Goal: Navigation & Orientation: Find specific page/section

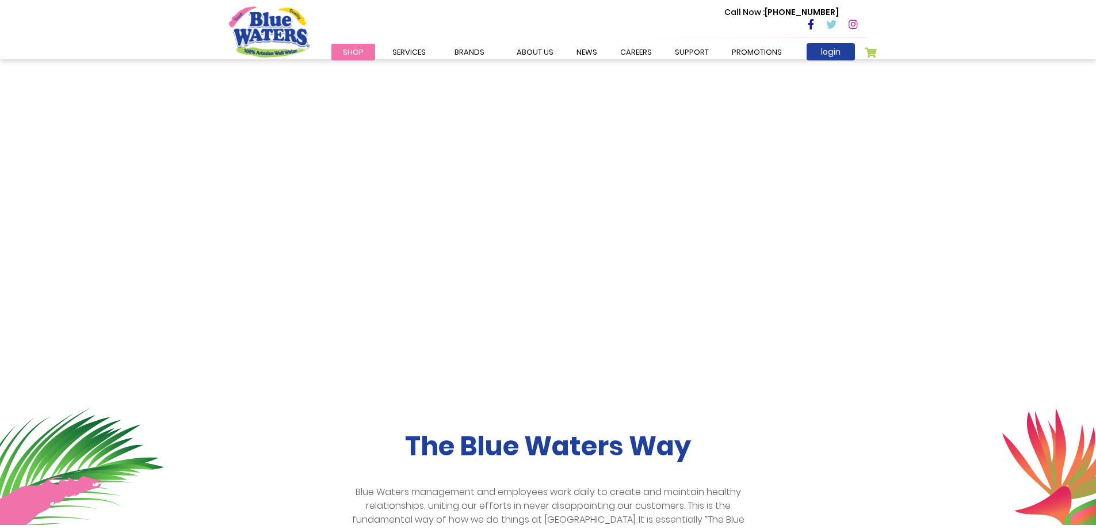
scroll to position [173, 0]
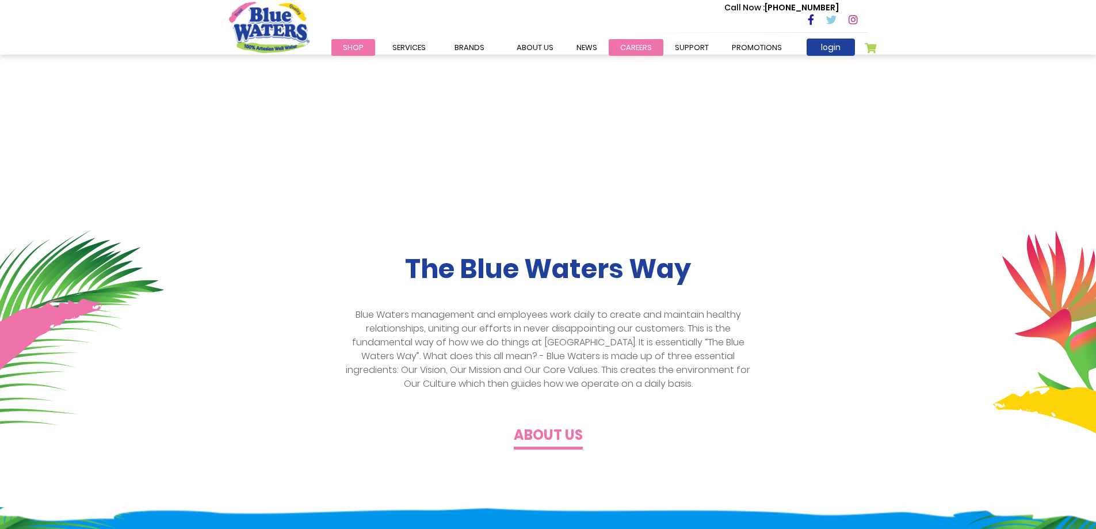
click at [623, 44] on link "careers" at bounding box center [636, 47] width 55 height 17
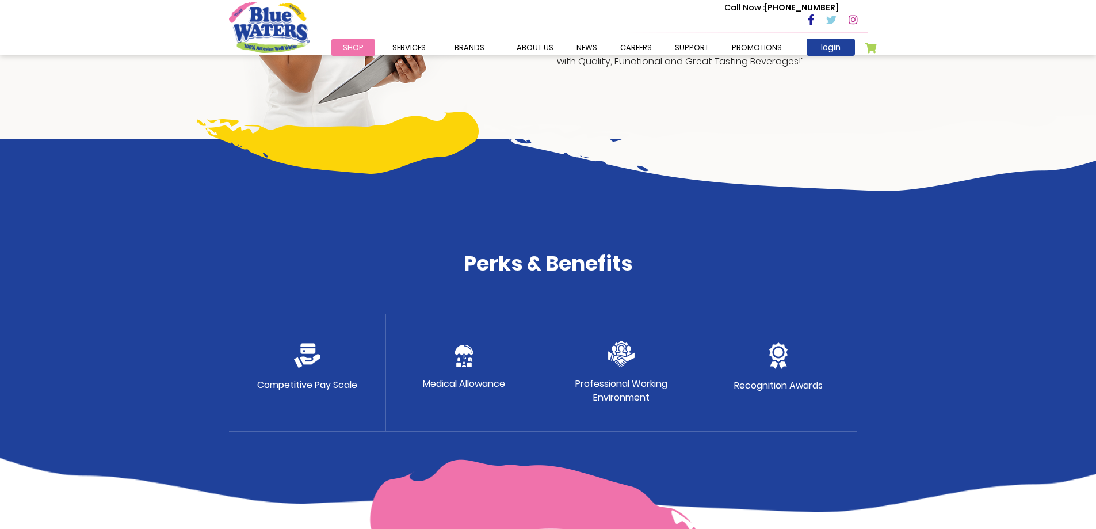
scroll to position [259, 0]
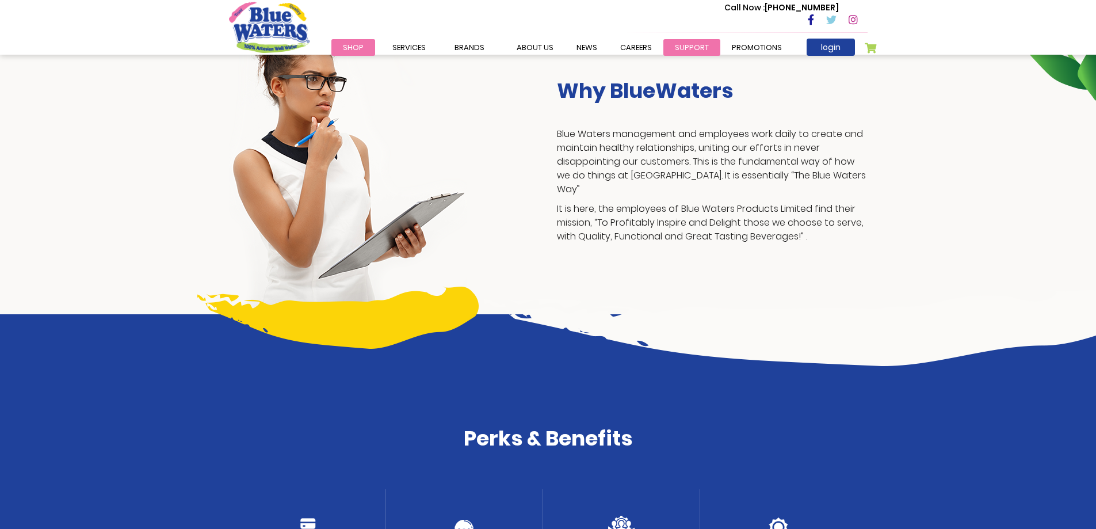
click at [680, 47] on link "support" at bounding box center [691, 47] width 57 height 17
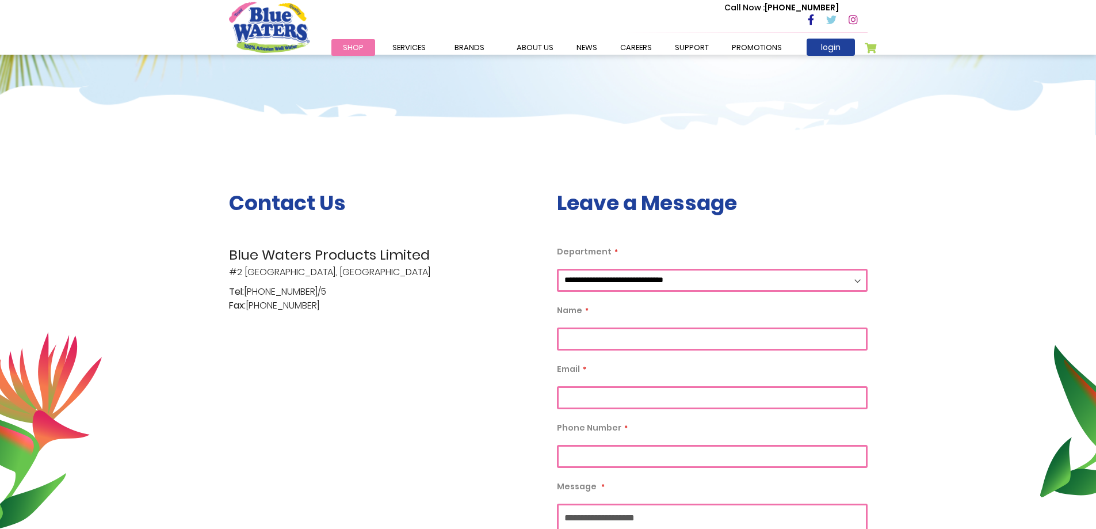
scroll to position [117, 0]
